Goal: Task Accomplishment & Management: Manage account settings

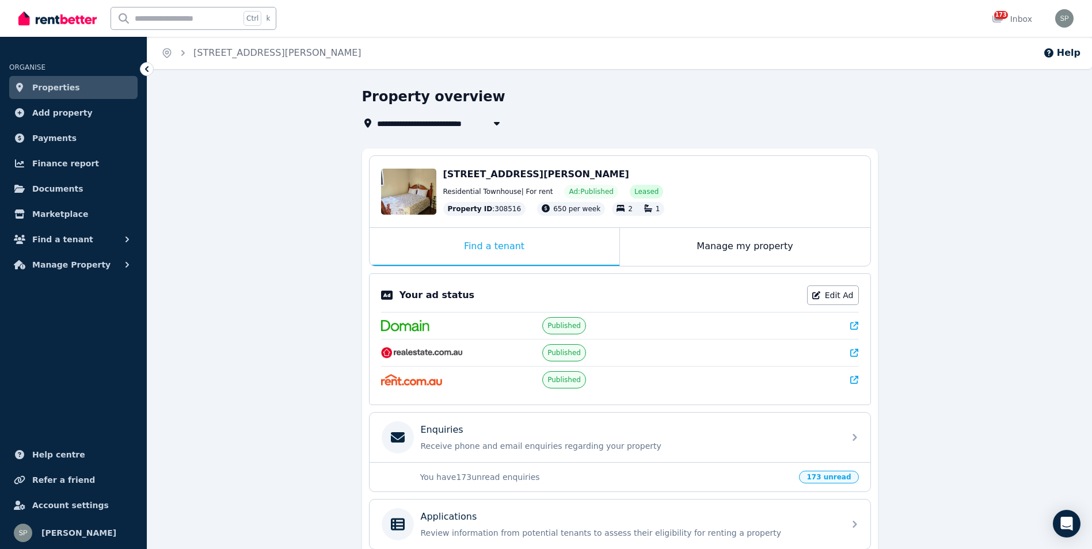
click at [65, 86] on span "Properties" at bounding box center [56, 88] width 48 height 14
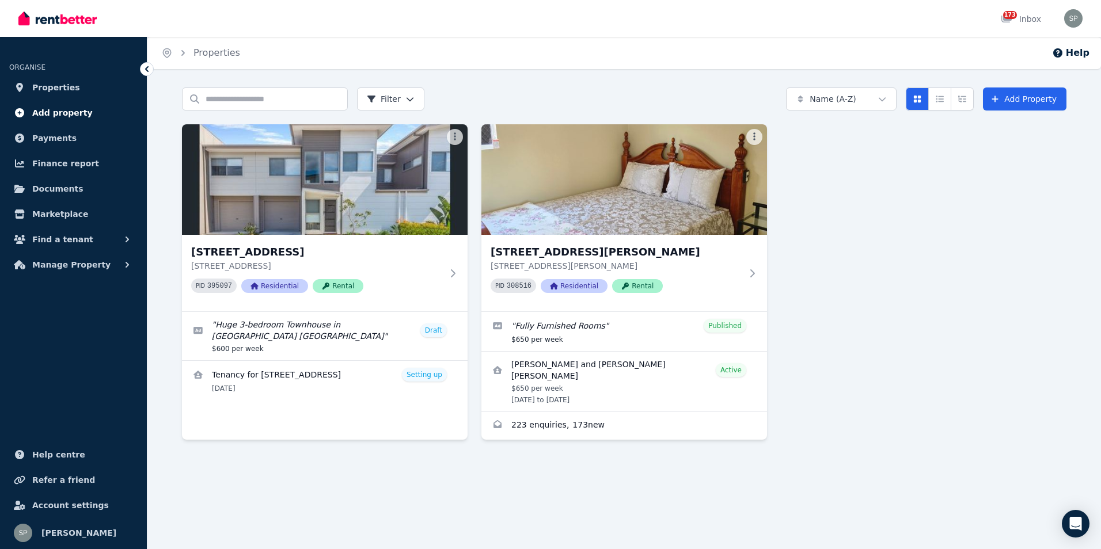
click at [47, 109] on span "Add property" at bounding box center [62, 113] width 60 height 14
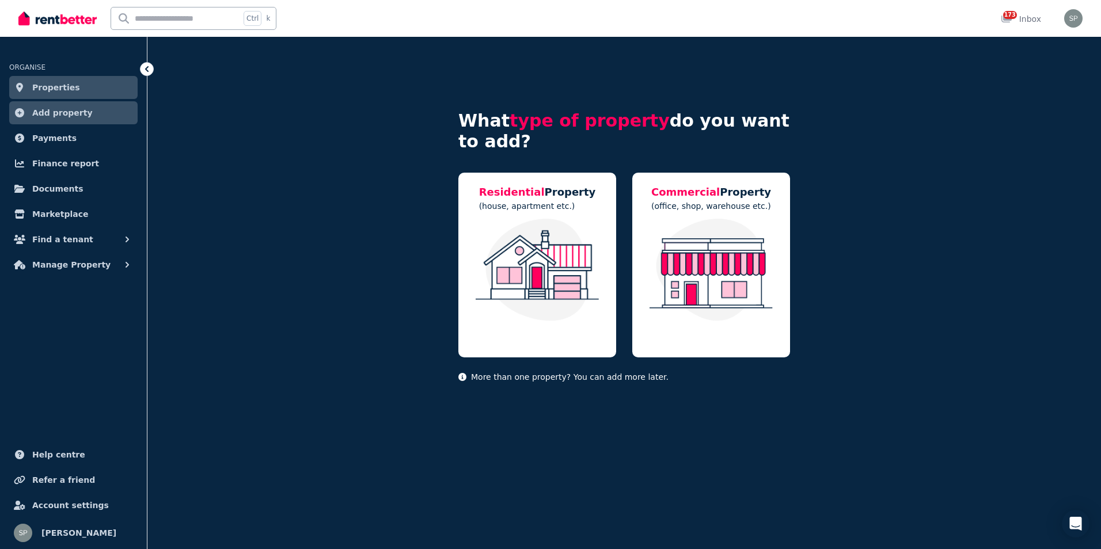
click at [47, 88] on span "Properties" at bounding box center [56, 88] width 48 height 14
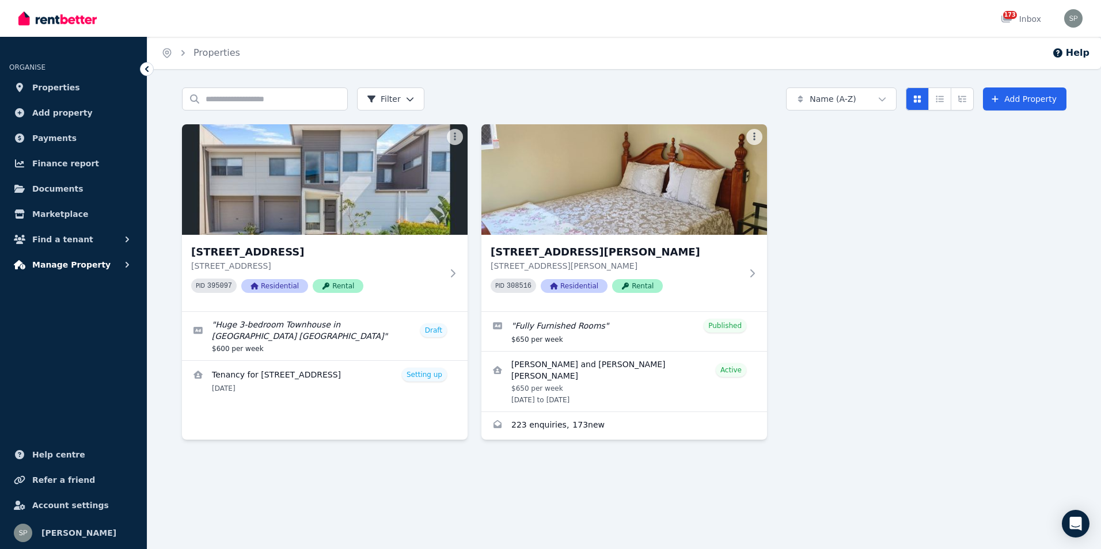
click at [90, 263] on span "Manage Property" at bounding box center [71, 265] width 78 height 14
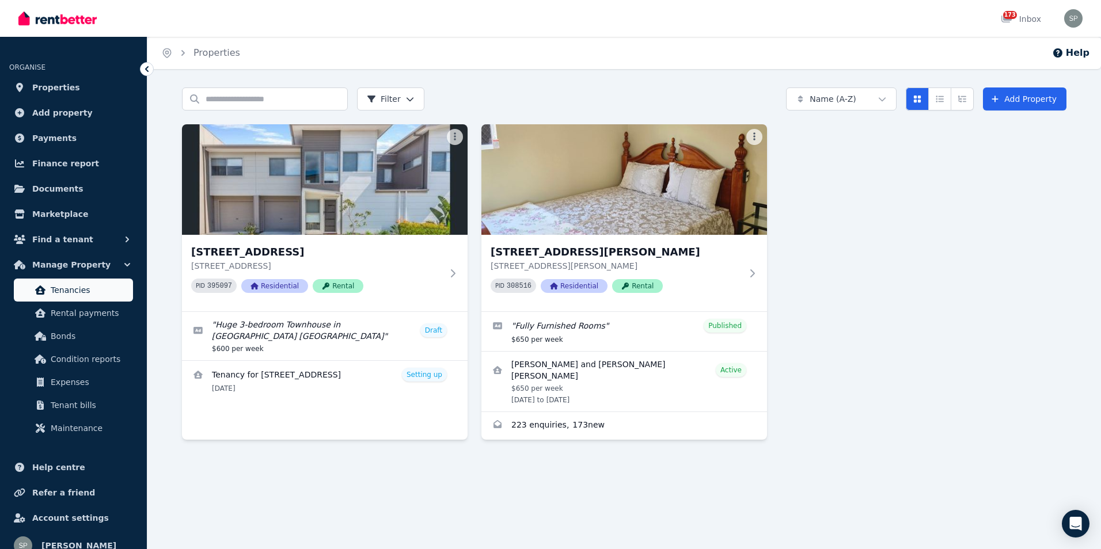
click at [86, 291] on span "Tenancies" at bounding box center [90, 290] width 78 height 14
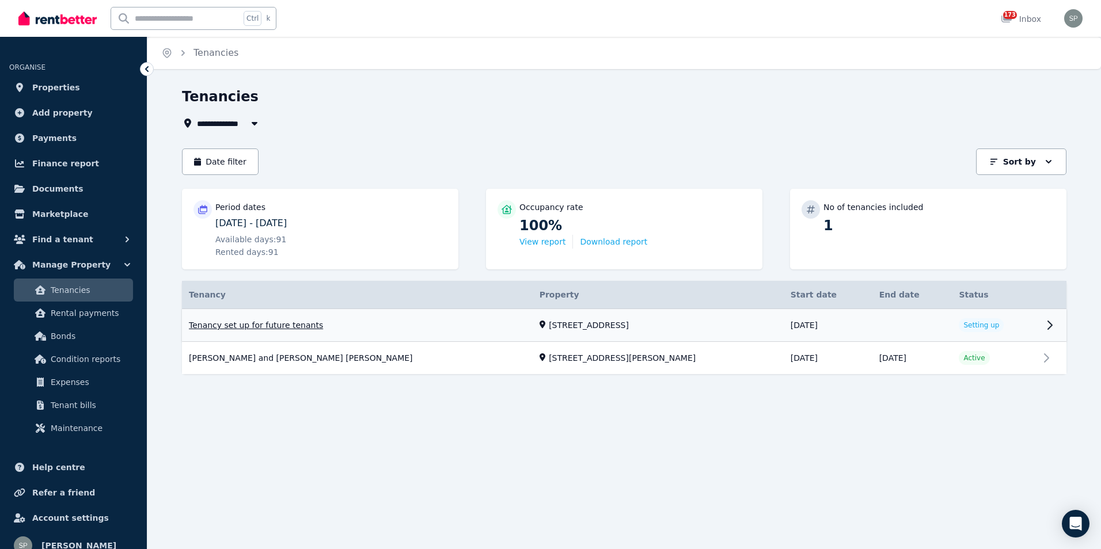
click at [248, 318] on link "View property details" at bounding box center [624, 325] width 884 height 33
